Goal: Task Accomplishment & Management: Manage account settings

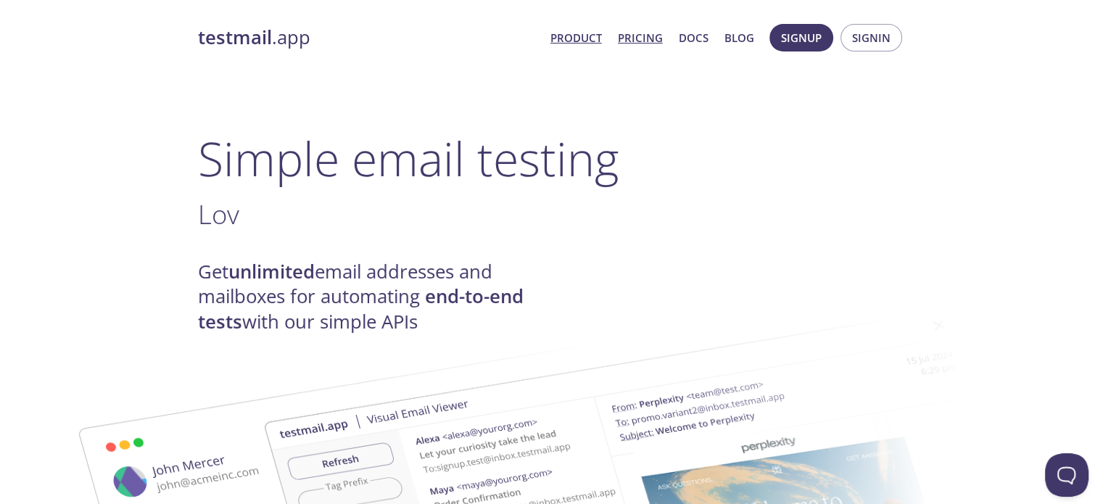
click at [644, 38] on link "Pricing" at bounding box center [640, 37] width 45 height 19
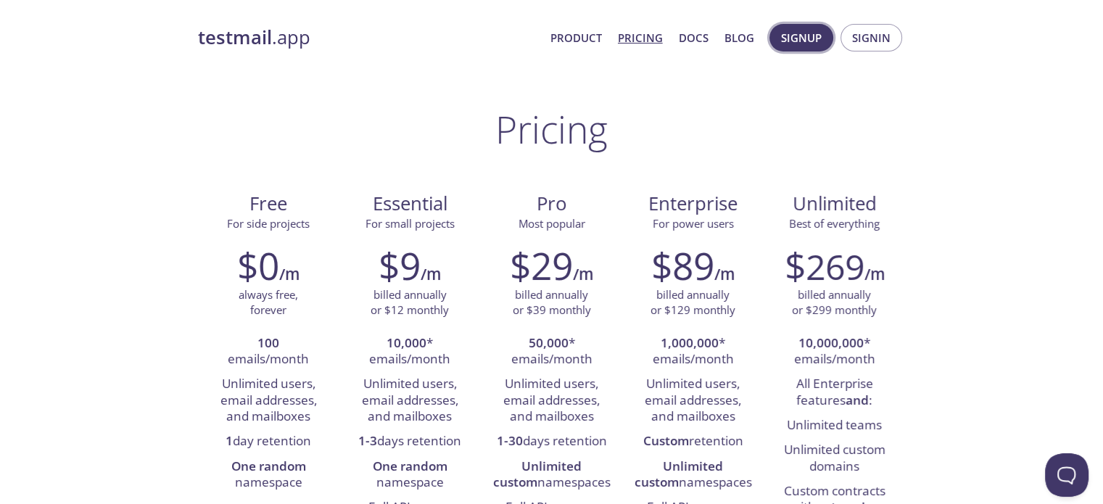
click at [810, 36] on span "Signup" at bounding box center [801, 37] width 41 height 19
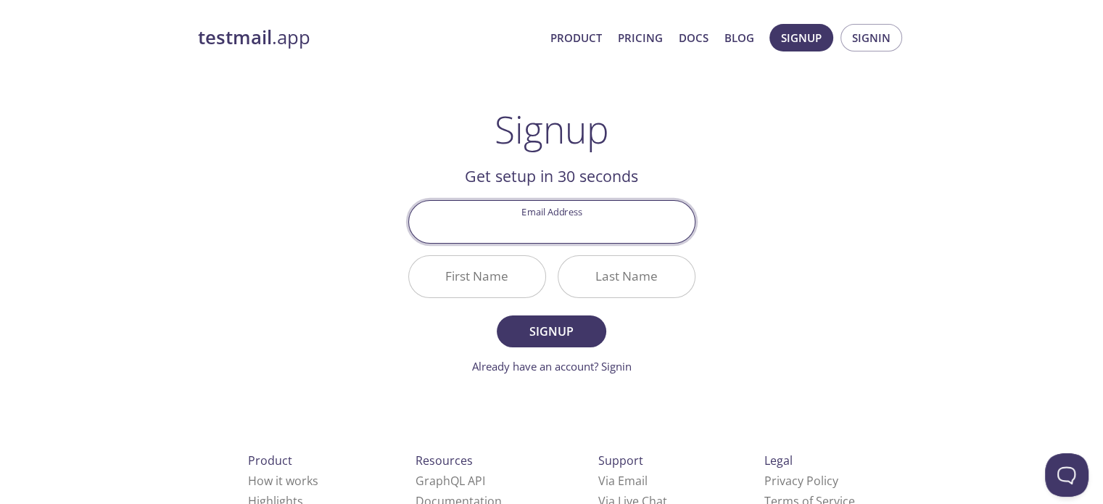
click at [605, 238] on input "Email Address" at bounding box center [552, 221] width 286 height 41
type input "[EMAIL_ADDRESS][DOMAIN_NAME]"
click at [470, 278] on input "First Name" at bounding box center [477, 276] width 136 height 41
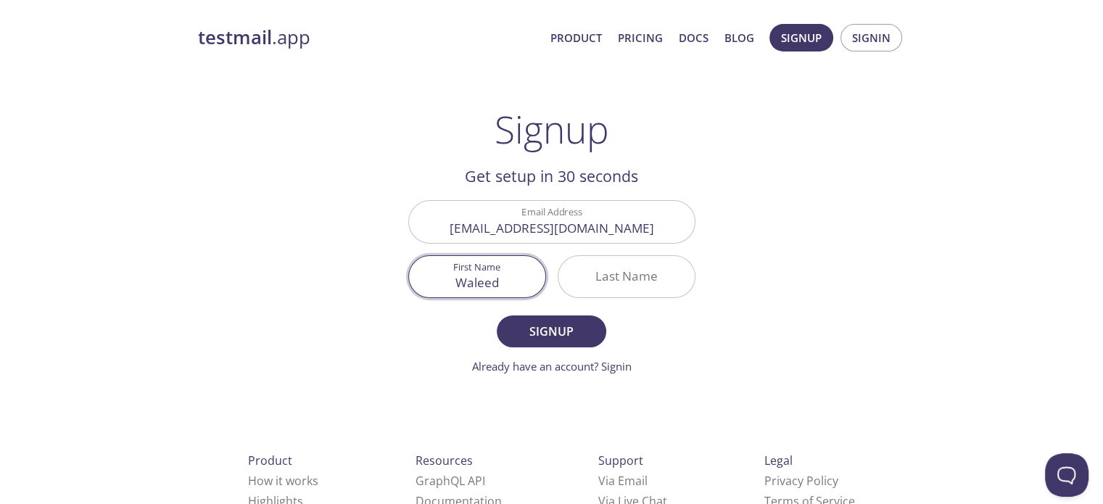
type input "Waleed"
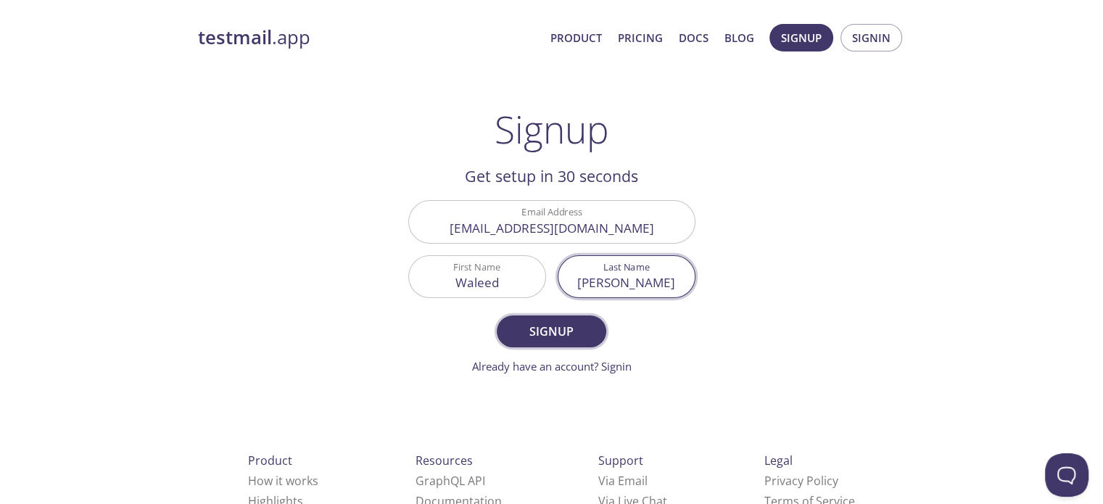
type input "[PERSON_NAME]"
click at [570, 344] on button "Signup" at bounding box center [551, 332] width 109 height 32
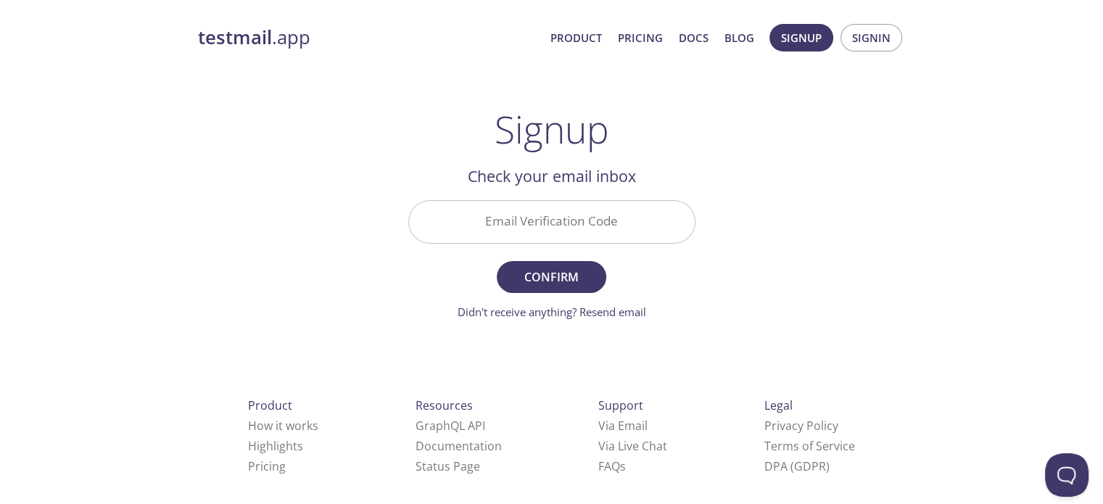
click at [588, 234] on input "Email Verification Code" at bounding box center [552, 221] width 286 height 41
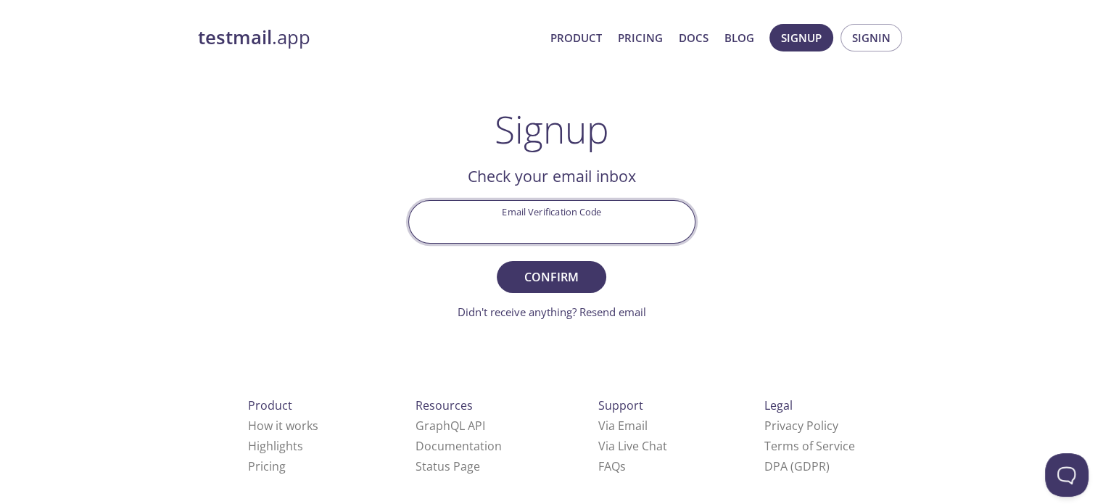
paste input "QCWPF54"
type input "QCWPF54"
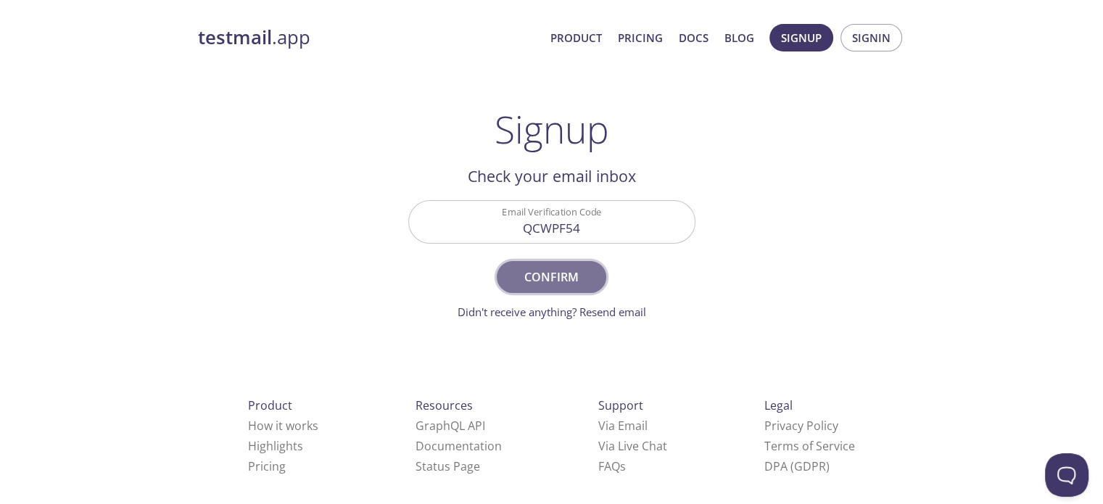
click at [574, 284] on span "Confirm" at bounding box center [551, 277] width 77 height 20
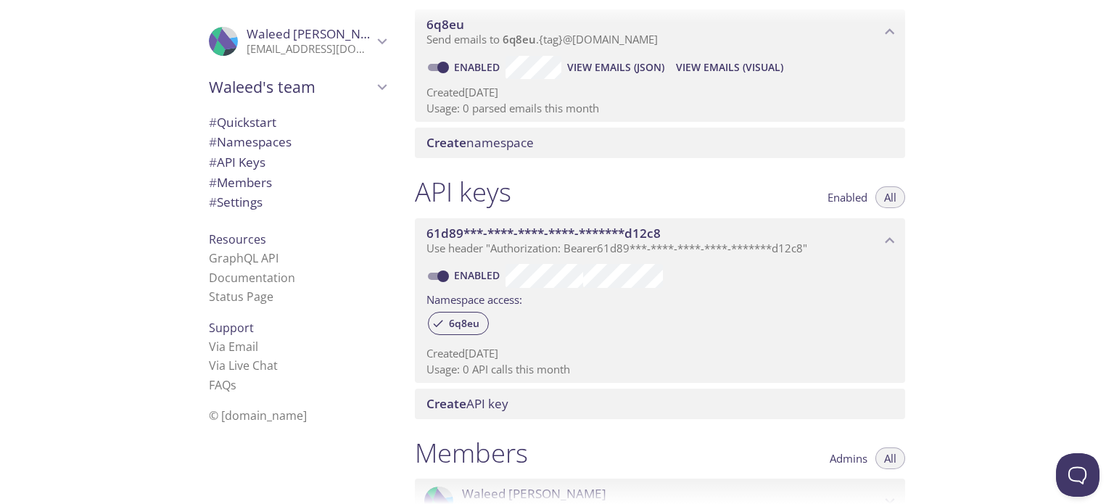
scroll to position [145, 0]
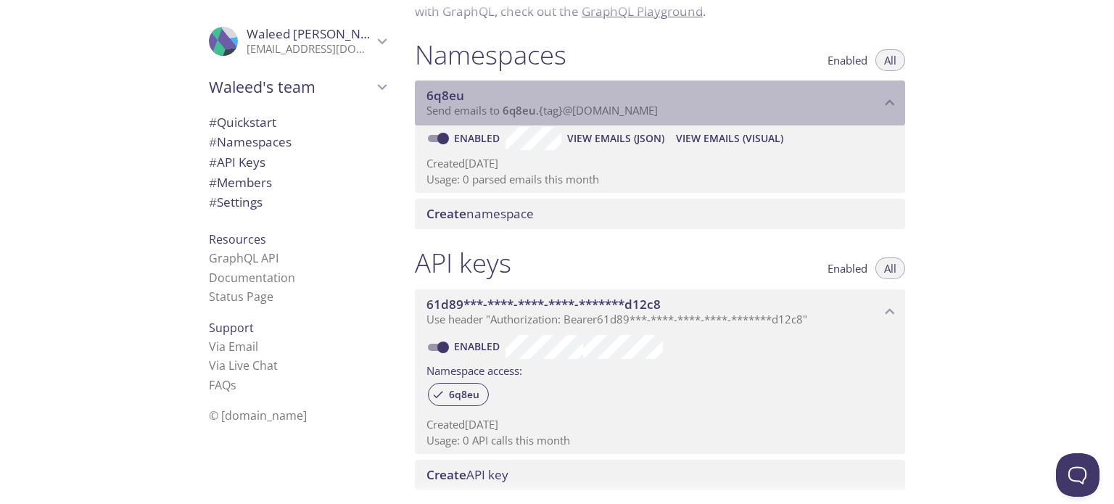
click at [799, 106] on p "Send emails to 6q8eu . {tag} @[DOMAIN_NAME]" at bounding box center [654, 111] width 454 height 15
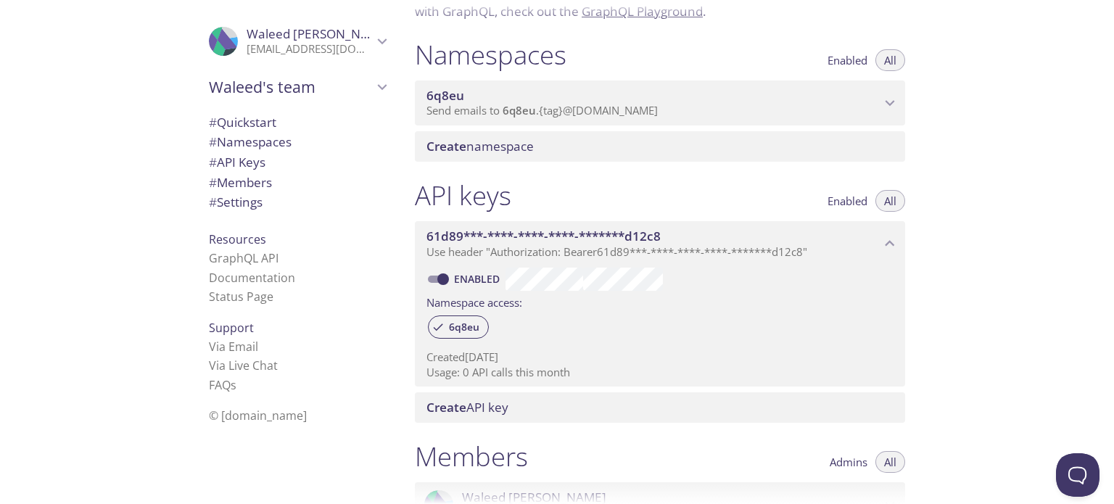
click at [799, 106] on p "Send emails to 6q8eu . {tag} @[DOMAIN_NAME]" at bounding box center [654, 111] width 454 height 15
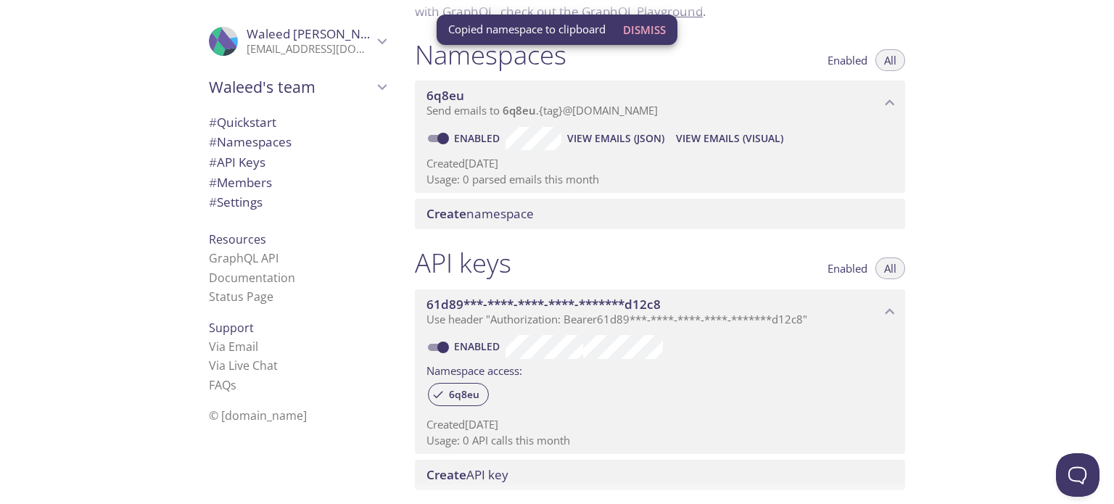
click at [988, 246] on div "Quickstart Send a test email to [EMAIL_ADDRESS][DOMAIN_NAME] and then click her…" at bounding box center [758, 252] width 711 height 504
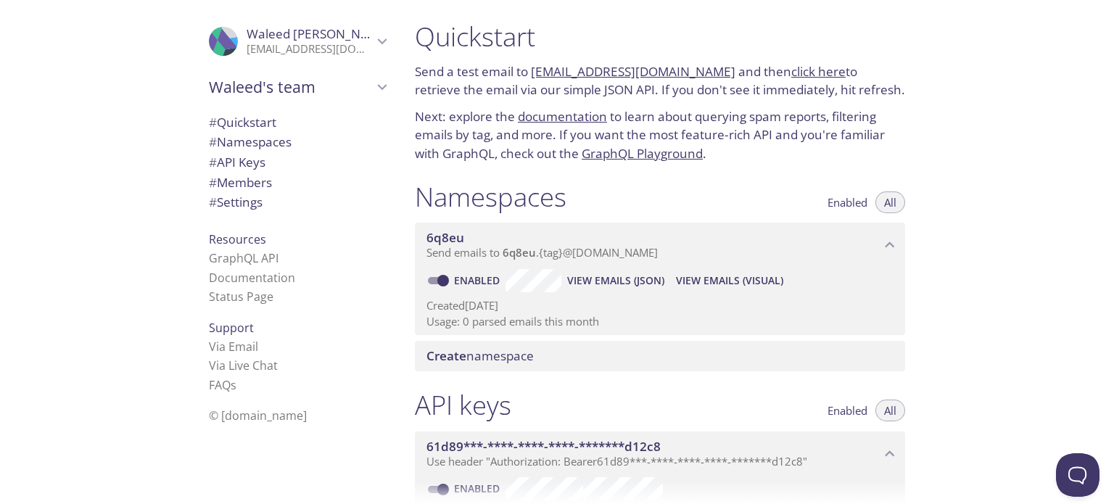
scroll to position [0, 0]
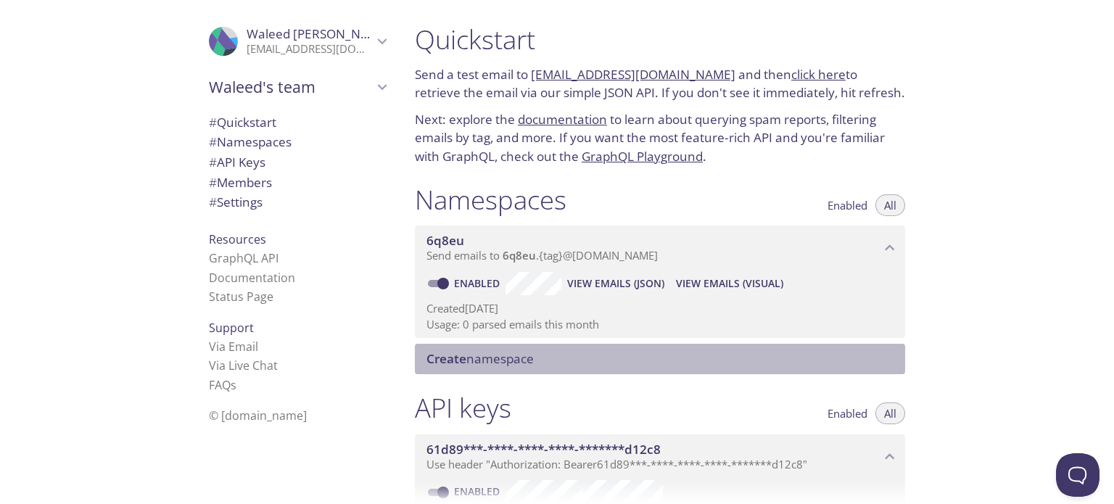
click at [555, 359] on span "Create namespace" at bounding box center [663, 359] width 473 height 16
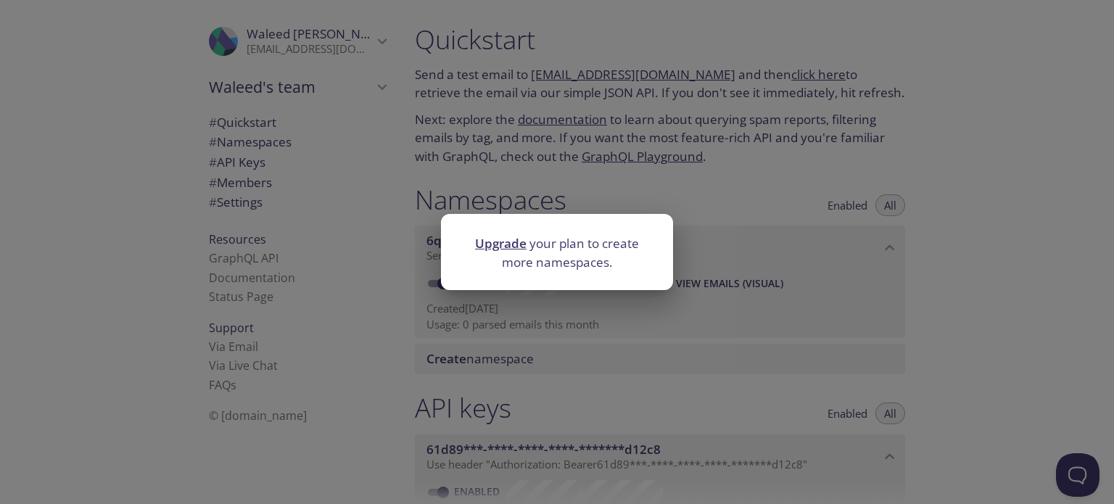
click at [728, 356] on div "Upgrade your plan to create more namespaces." at bounding box center [557, 252] width 1114 height 504
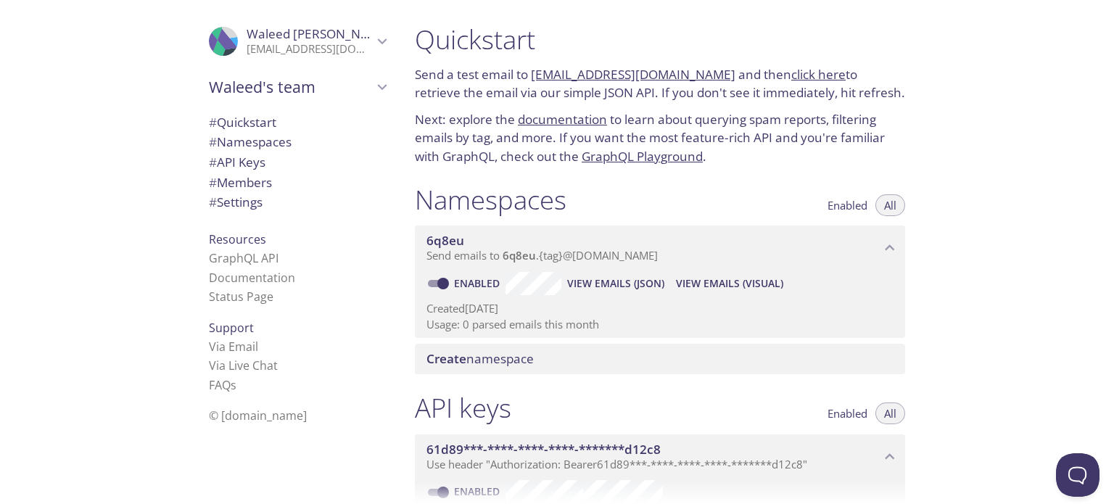
click at [846, 205] on span "Enabled" at bounding box center [848, 205] width 40 height 0
click at [884, 200] on button "All" at bounding box center [891, 205] width 30 height 22
click at [552, 260] on span "Send emails to 6q8eu . {tag} @[DOMAIN_NAME]" at bounding box center [542, 255] width 231 height 15
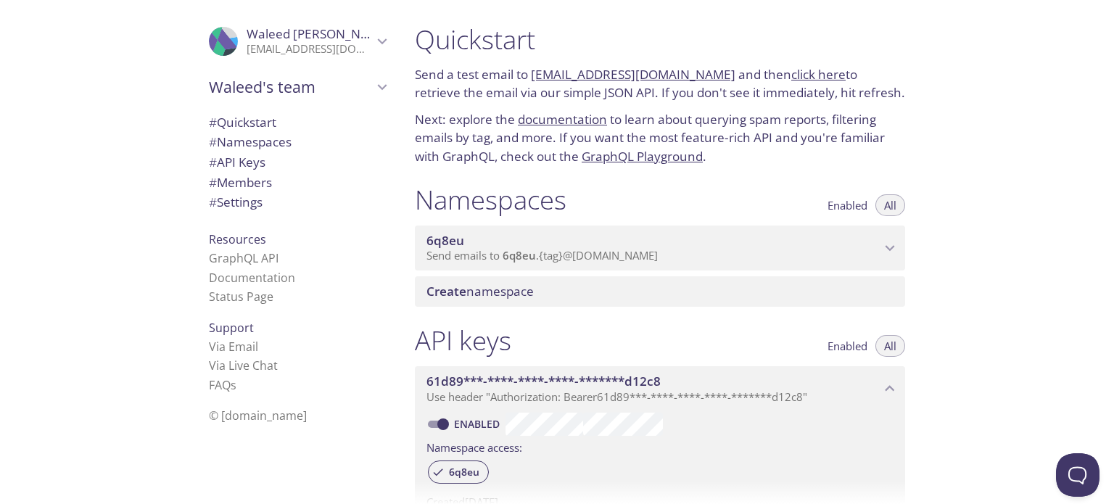
click at [552, 260] on span "Send emails to 6q8eu . {tag} @[DOMAIN_NAME]" at bounding box center [542, 255] width 231 height 15
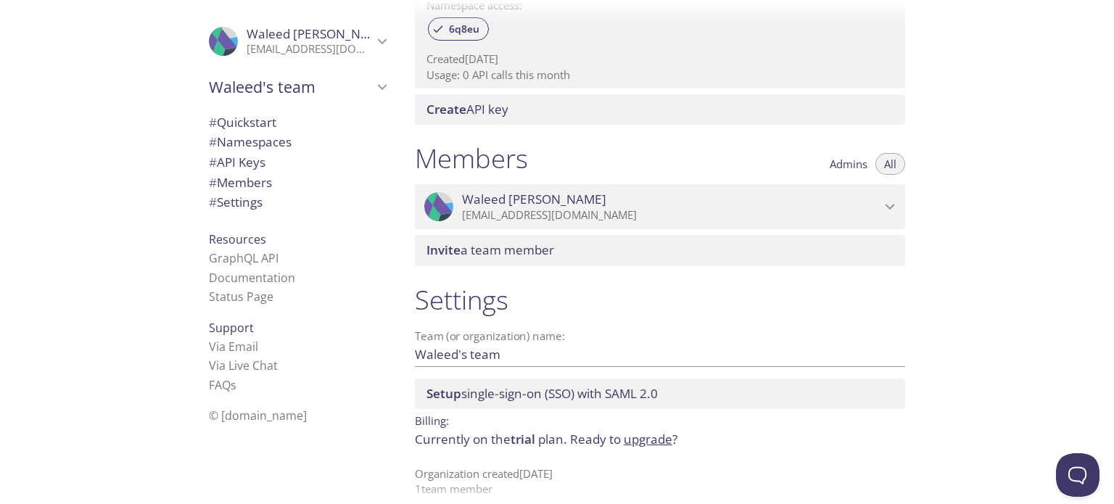
scroll to position [527, 0]
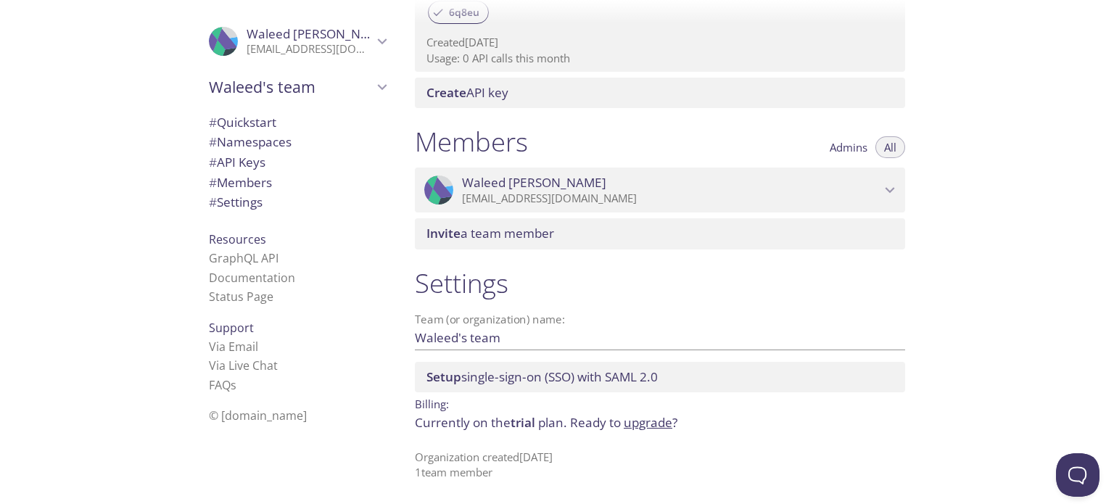
click at [263, 144] on span "# Namespaces" at bounding box center [250, 141] width 83 height 17
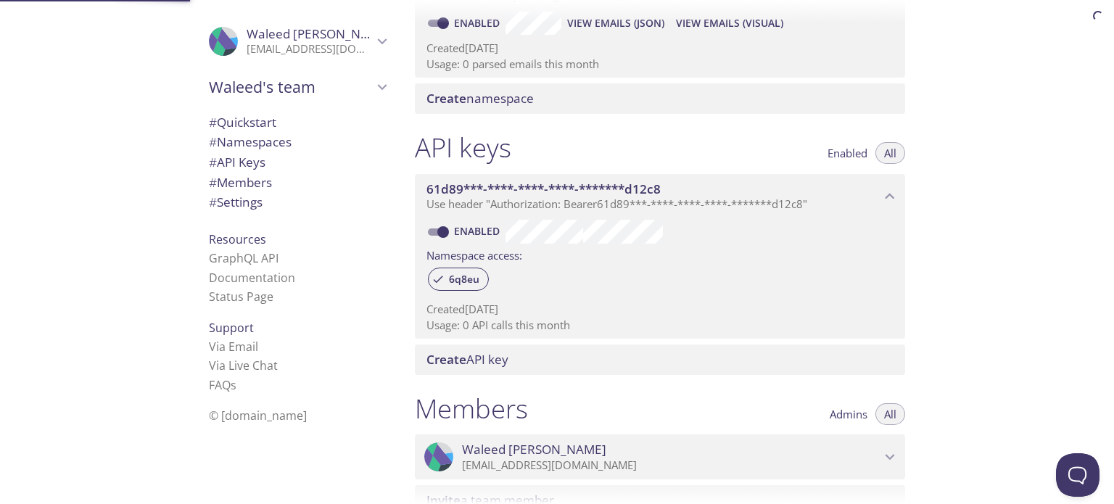
scroll to position [183, 0]
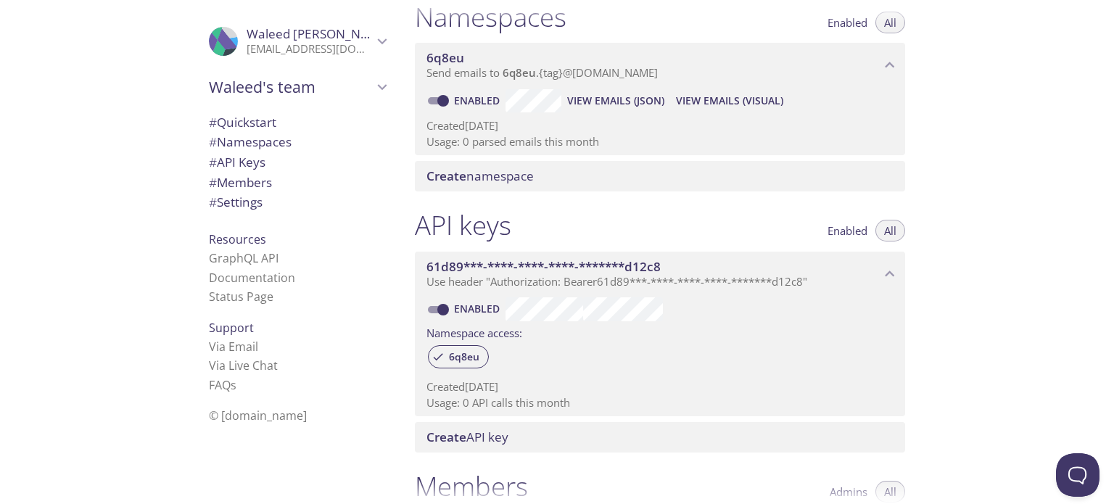
click at [351, 81] on span "Waleed's team" at bounding box center [291, 87] width 164 height 20
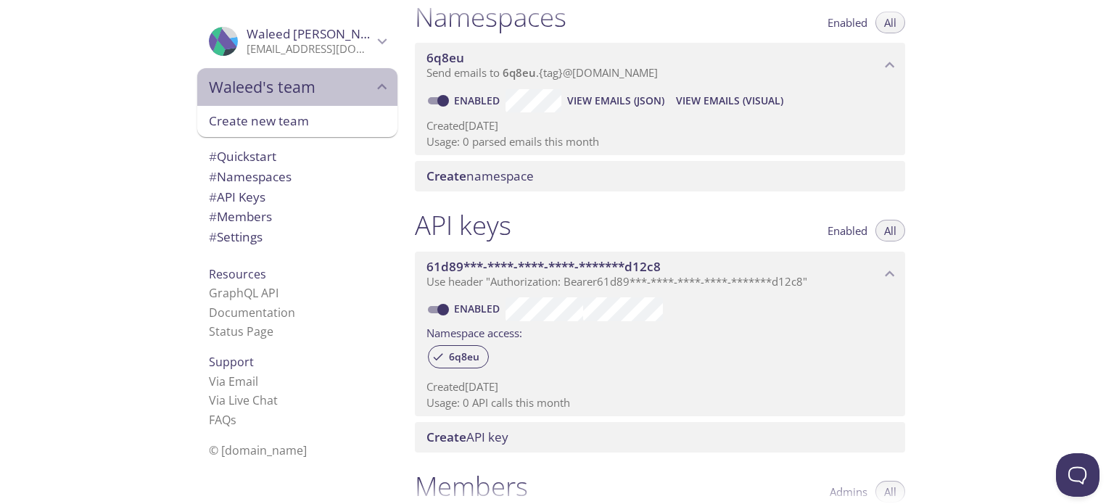
click at [351, 81] on span "Waleed's team" at bounding box center [291, 87] width 164 height 20
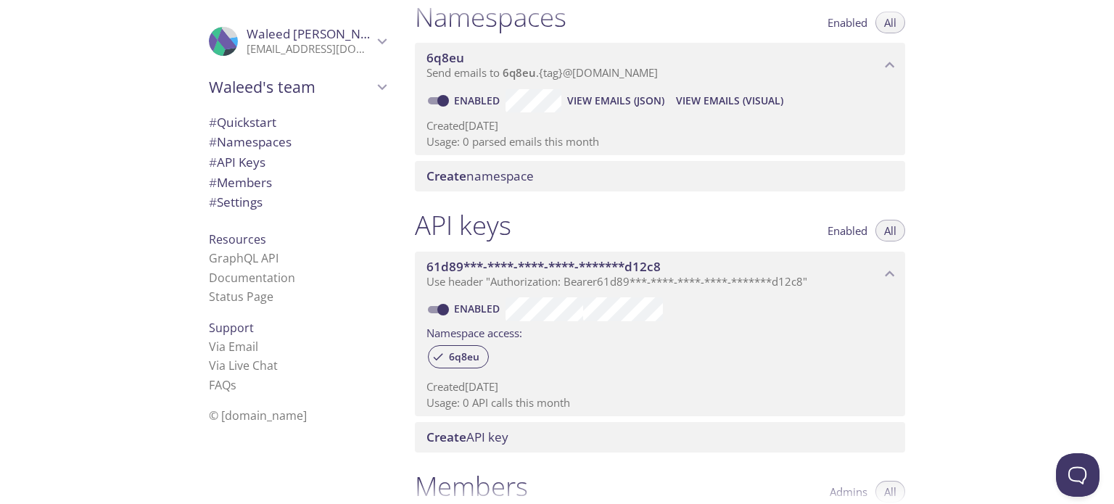
click at [351, 81] on span "Waleed's team" at bounding box center [291, 87] width 164 height 20
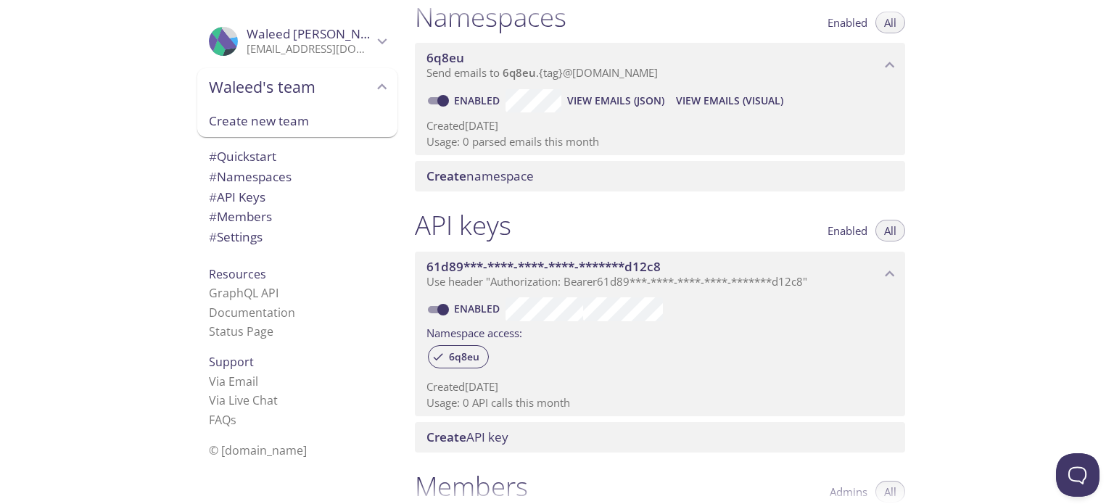
click at [353, 85] on span "Waleed's team" at bounding box center [291, 87] width 164 height 20
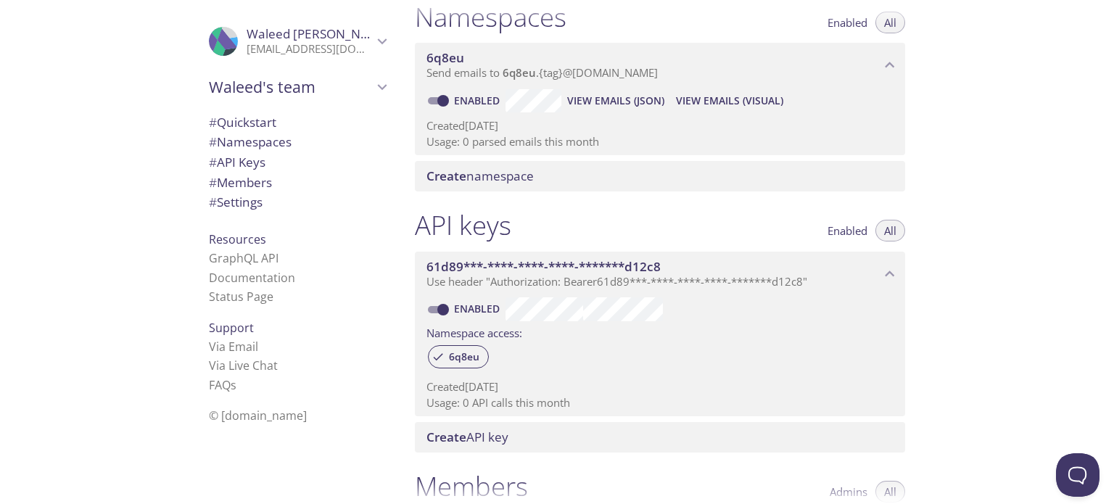
click at [249, 156] on span "# API Keys" at bounding box center [237, 162] width 57 height 17
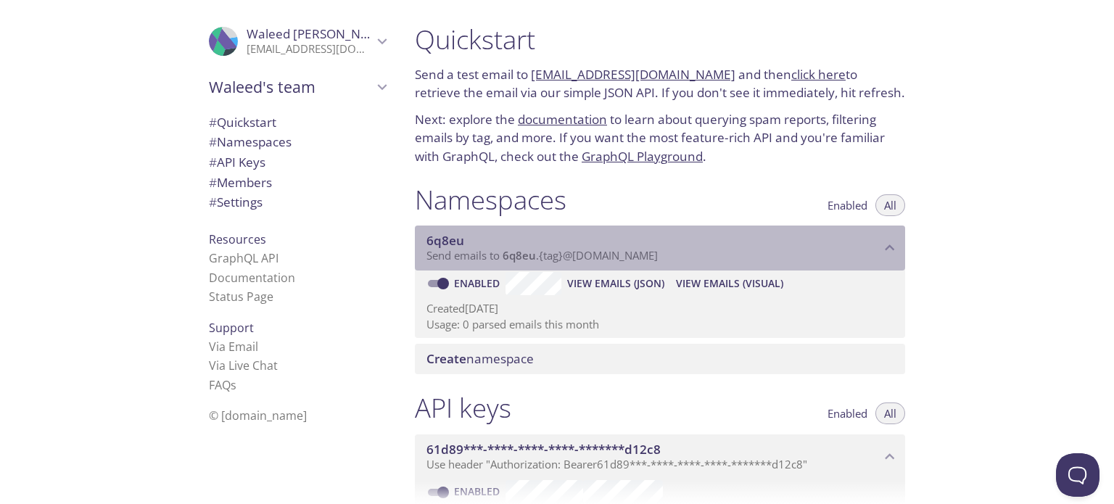
drag, startPoint x: 651, startPoint y: 260, endPoint x: 576, endPoint y: 252, distance: 75.2
click at [576, 252] on p "Send emails to 6q8eu . {tag} @[DOMAIN_NAME]" at bounding box center [654, 256] width 454 height 15
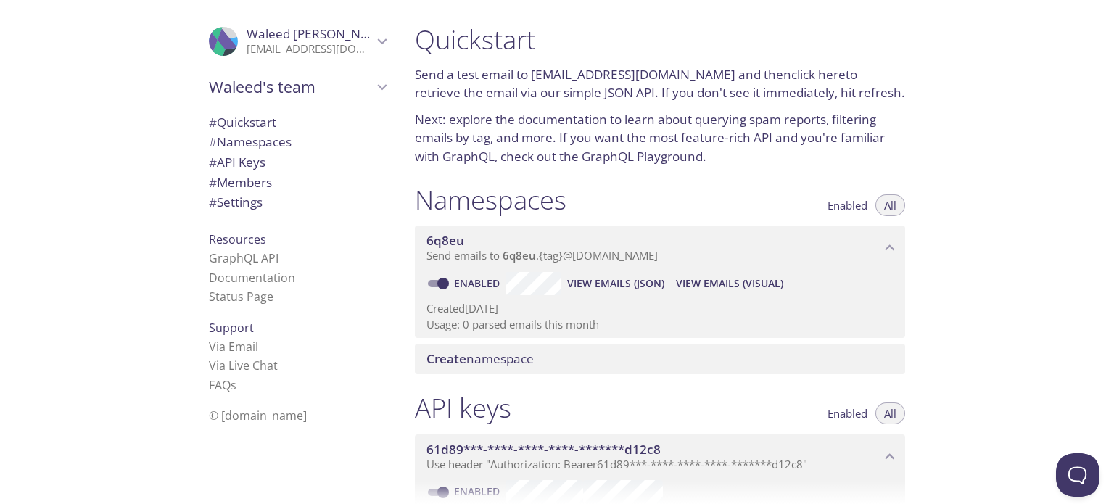
click at [378, 40] on icon "Waleed mohamed" at bounding box center [382, 41] width 9 height 6
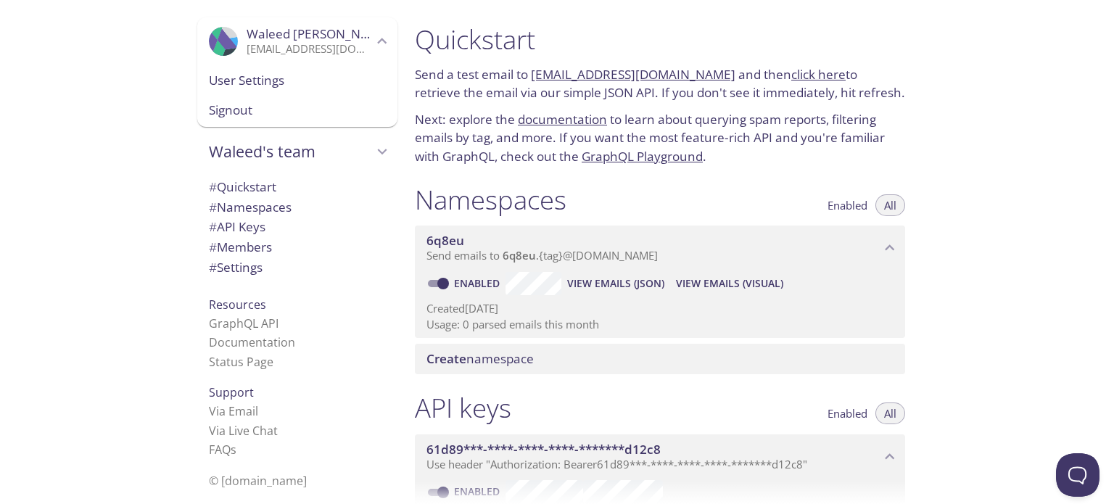
click at [343, 72] on span "User Settings" at bounding box center [297, 80] width 177 height 19
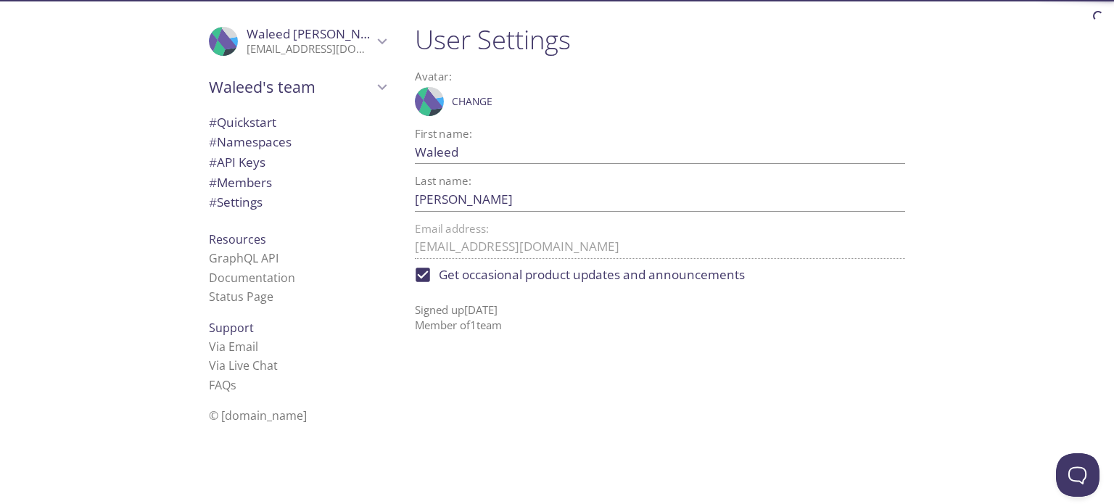
click at [353, 54] on p "[EMAIL_ADDRESS][DOMAIN_NAME]" at bounding box center [310, 49] width 126 height 15
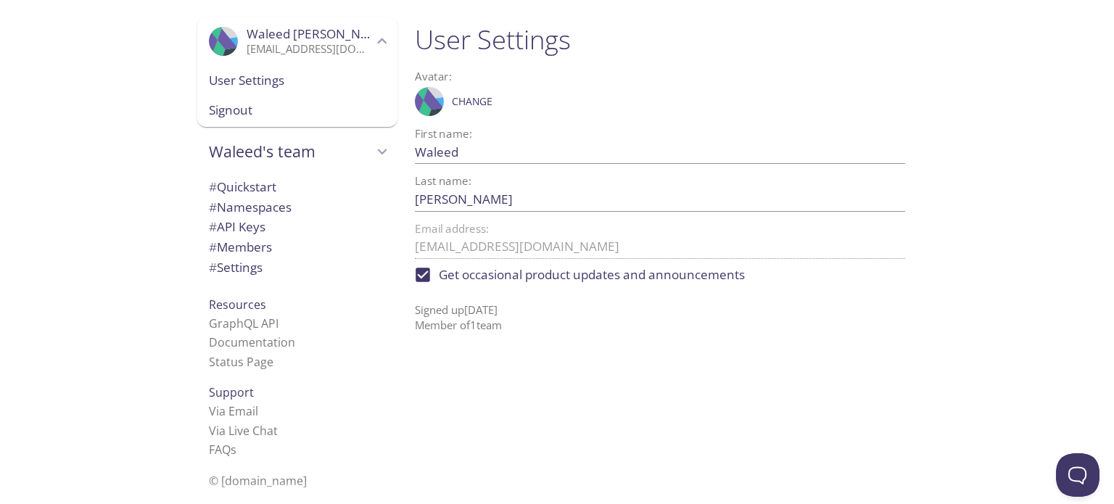
click at [318, 107] on span "Signout" at bounding box center [297, 110] width 177 height 19
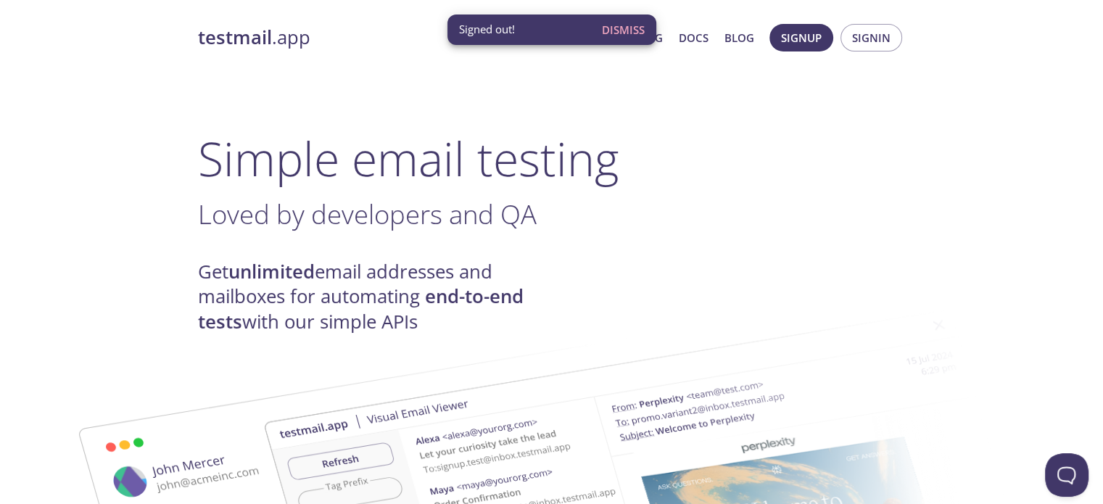
click at [629, 28] on span "Dismiss" at bounding box center [623, 29] width 43 height 19
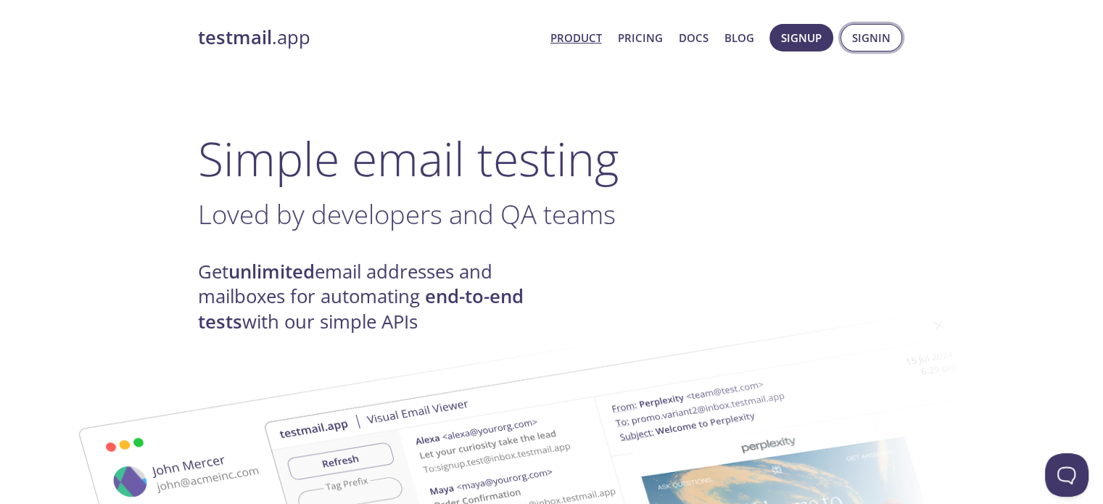
click at [869, 51] on button "Signin" at bounding box center [872, 38] width 62 height 28
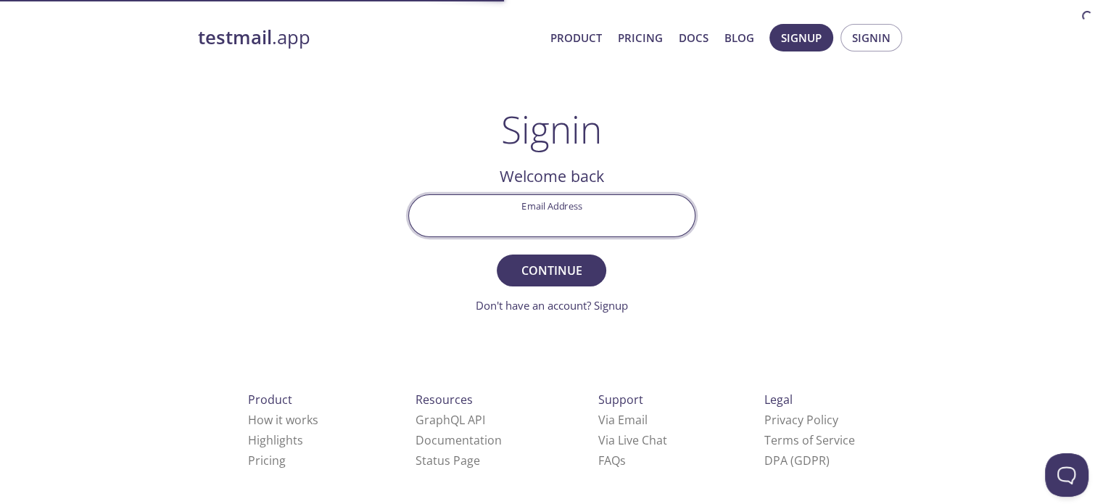
click at [544, 207] on input "Email Address" at bounding box center [552, 215] width 286 height 41
type input "[EMAIL_ADDRESS][DOMAIN_NAME]"
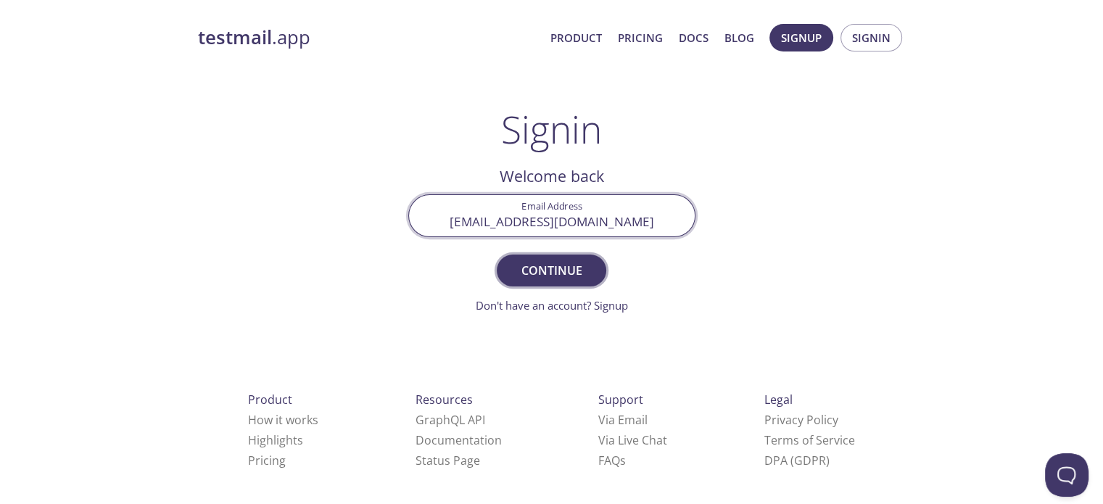
click at [550, 267] on span "Continue" at bounding box center [551, 270] width 77 height 20
click at [546, 220] on input "Signin Security Code" at bounding box center [552, 215] width 286 height 41
click at [772, 250] on div "testmail .app Product Pricing Docs Blog Signup Signin Signin Welcome back Email…" at bounding box center [552, 317] width 743 height 605
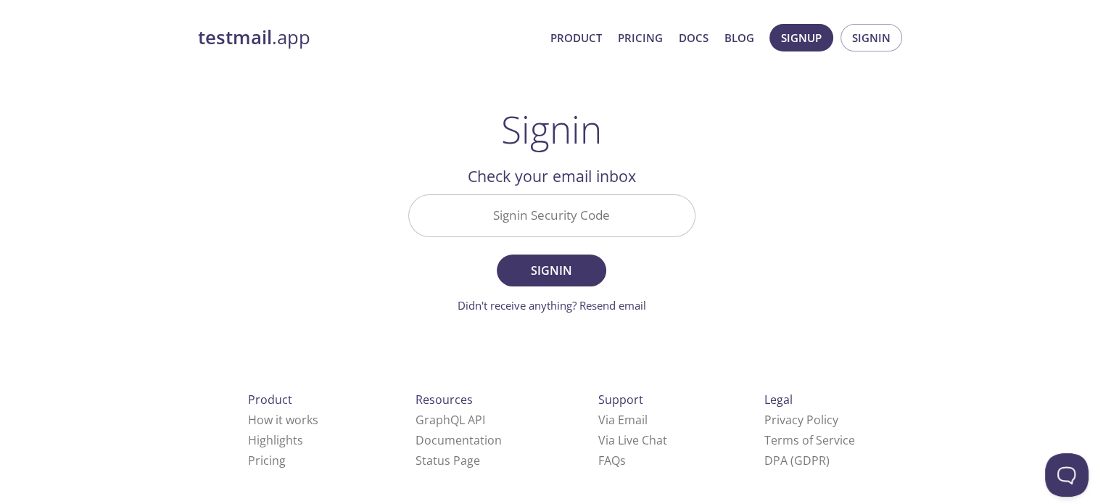
click at [565, 220] on input "Signin Security Code" at bounding box center [552, 215] width 286 height 41
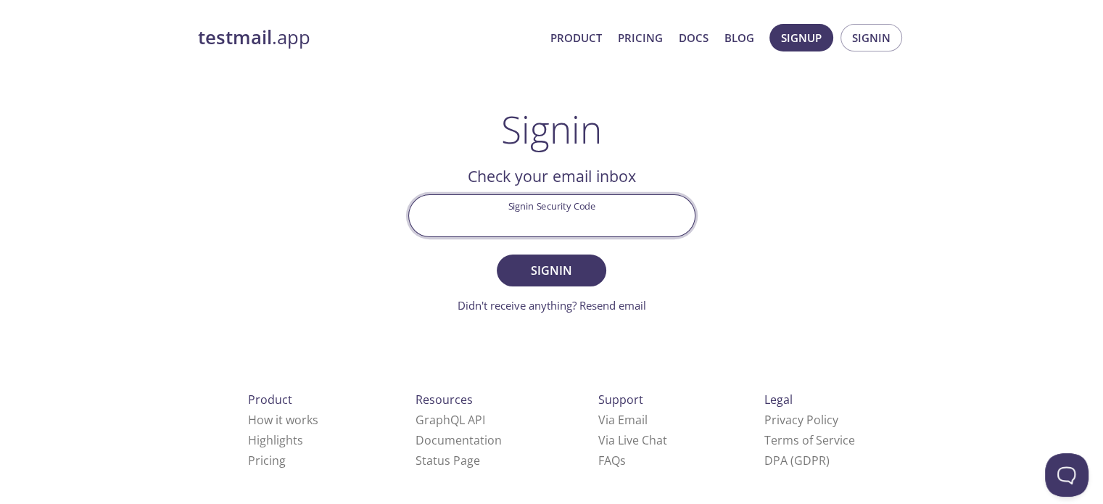
paste input "DAWR15G"
type input "DAWR15G"
click at [563, 270] on span "Signin" at bounding box center [551, 270] width 77 height 20
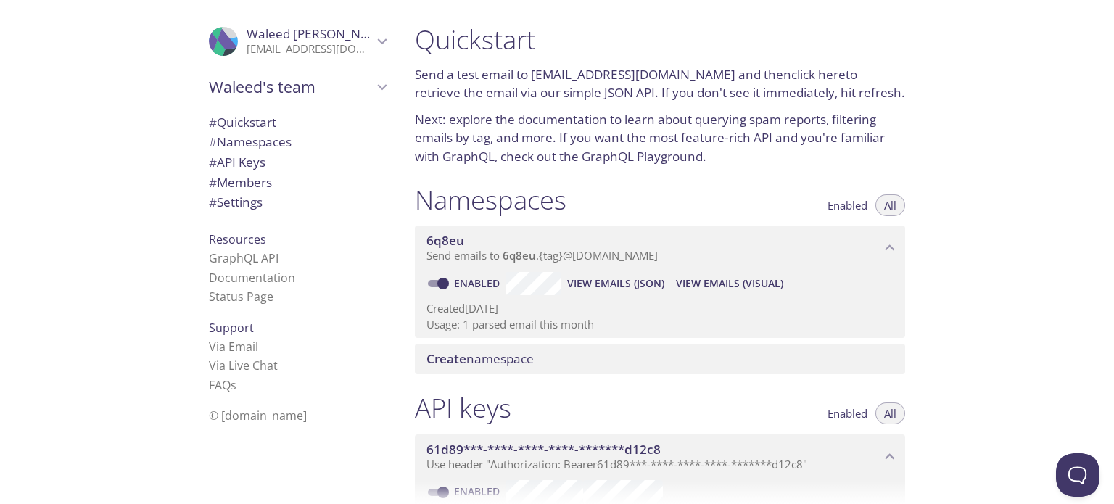
click at [814, 78] on link "click here" at bounding box center [819, 74] width 54 height 17
